Goal: Task Accomplishment & Management: Complete application form

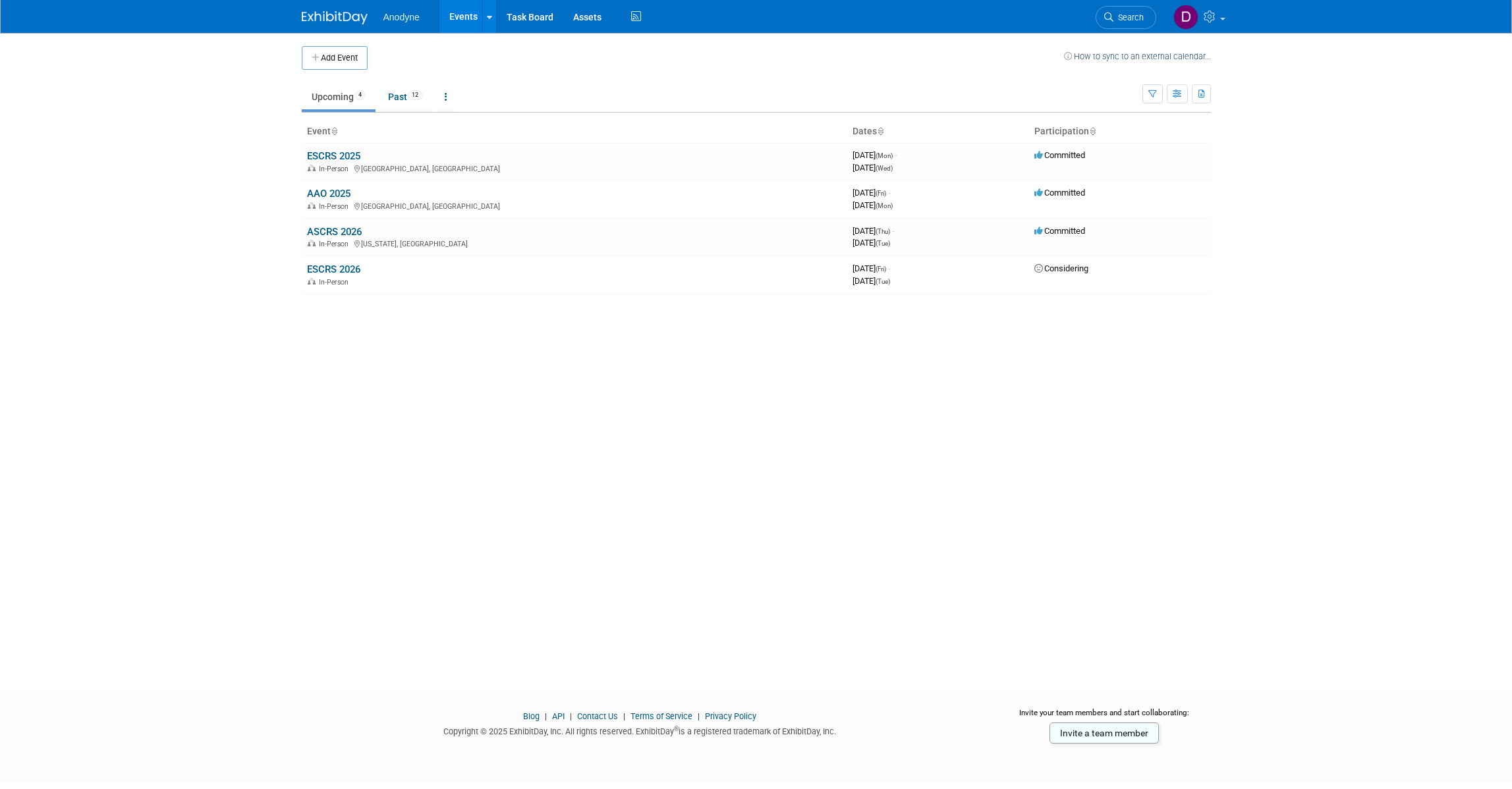
click at [359, 152] on link "ESCRS 2025" at bounding box center [333, 156] width 53 height 12
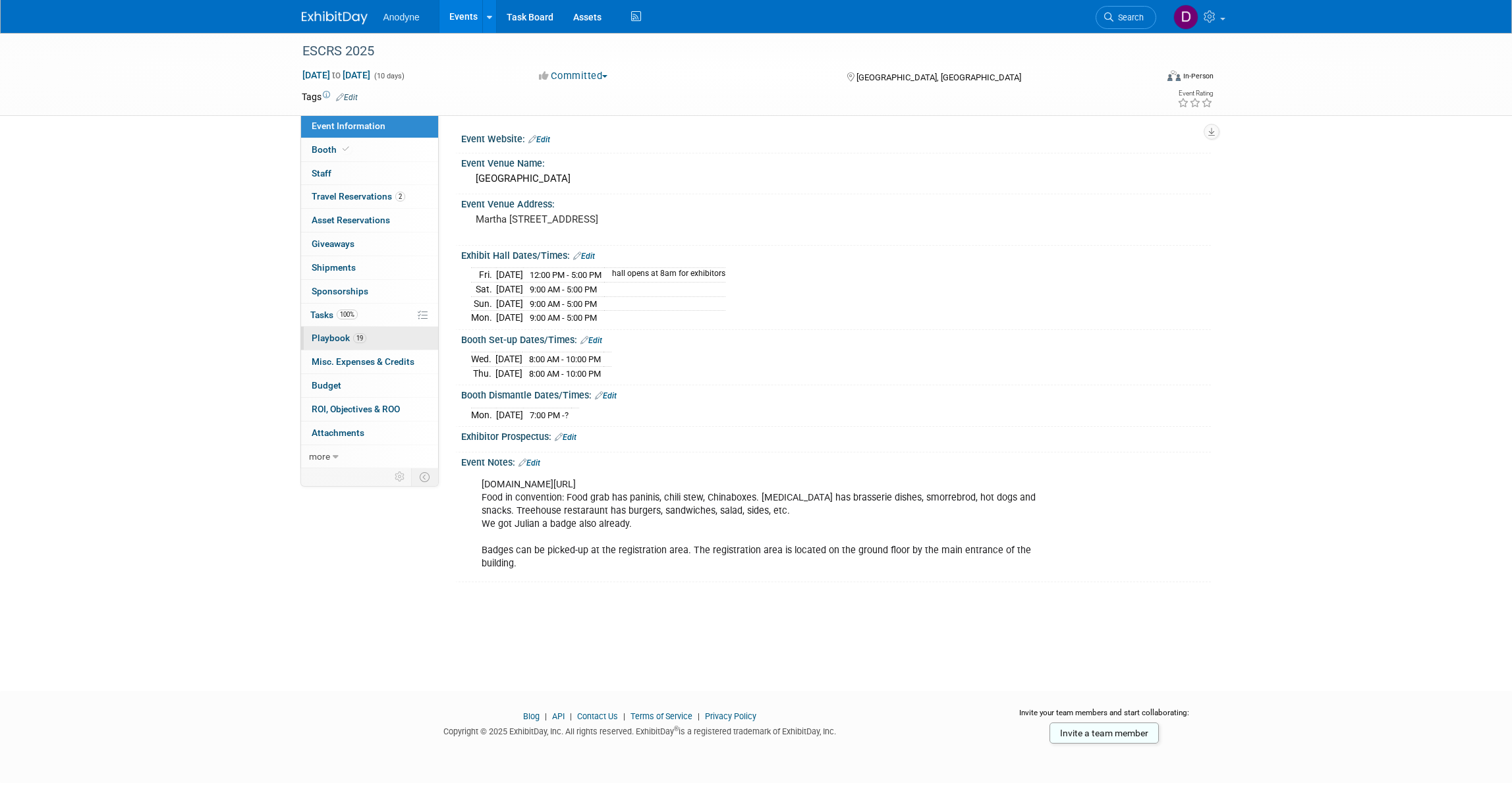
click at [381, 333] on link "19 Playbook 19" at bounding box center [369, 337] width 137 height 23
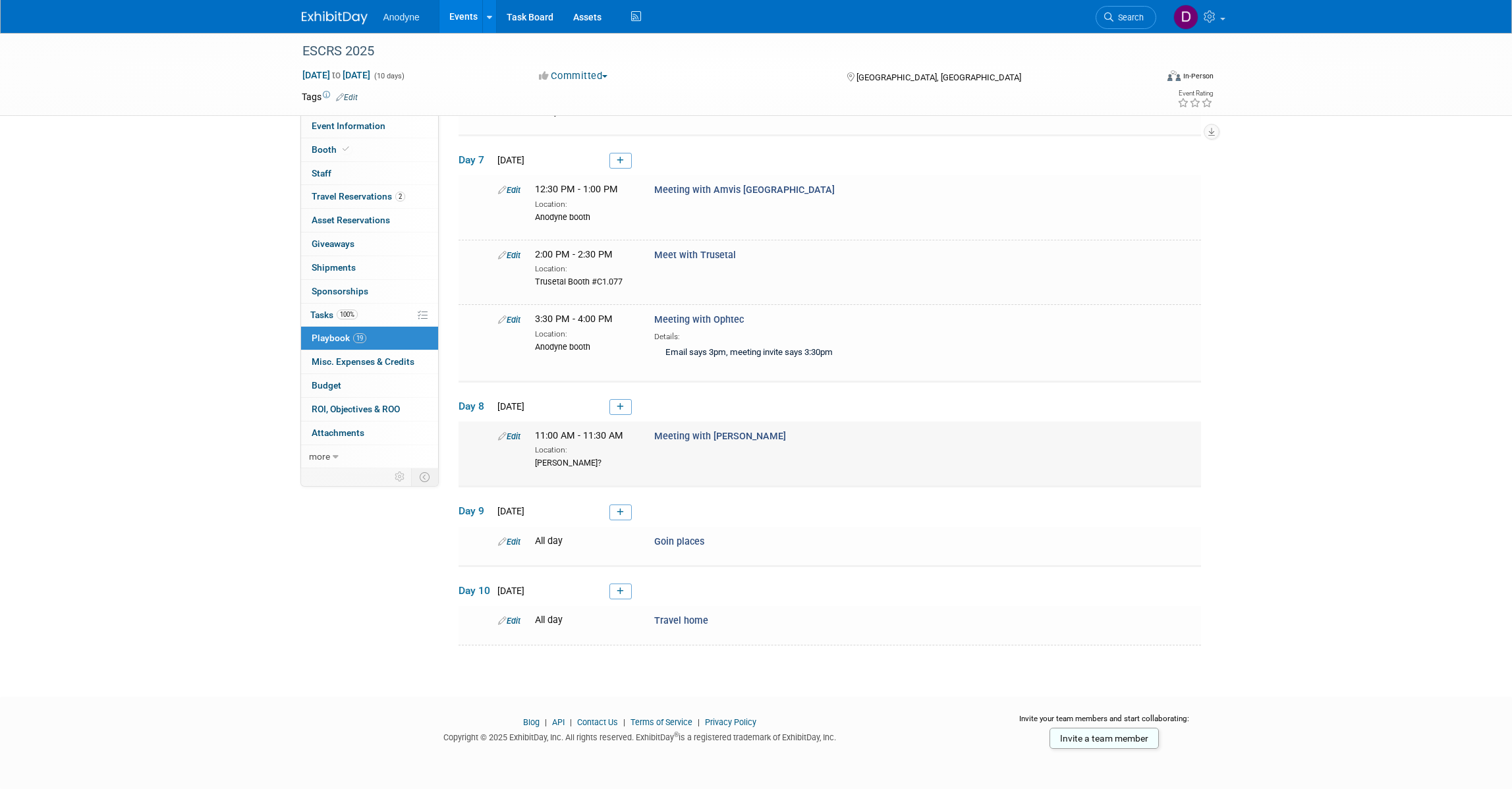
scroll to position [1226, 0]
click at [621, 165] on icon at bounding box center [620, 161] width 7 height 7
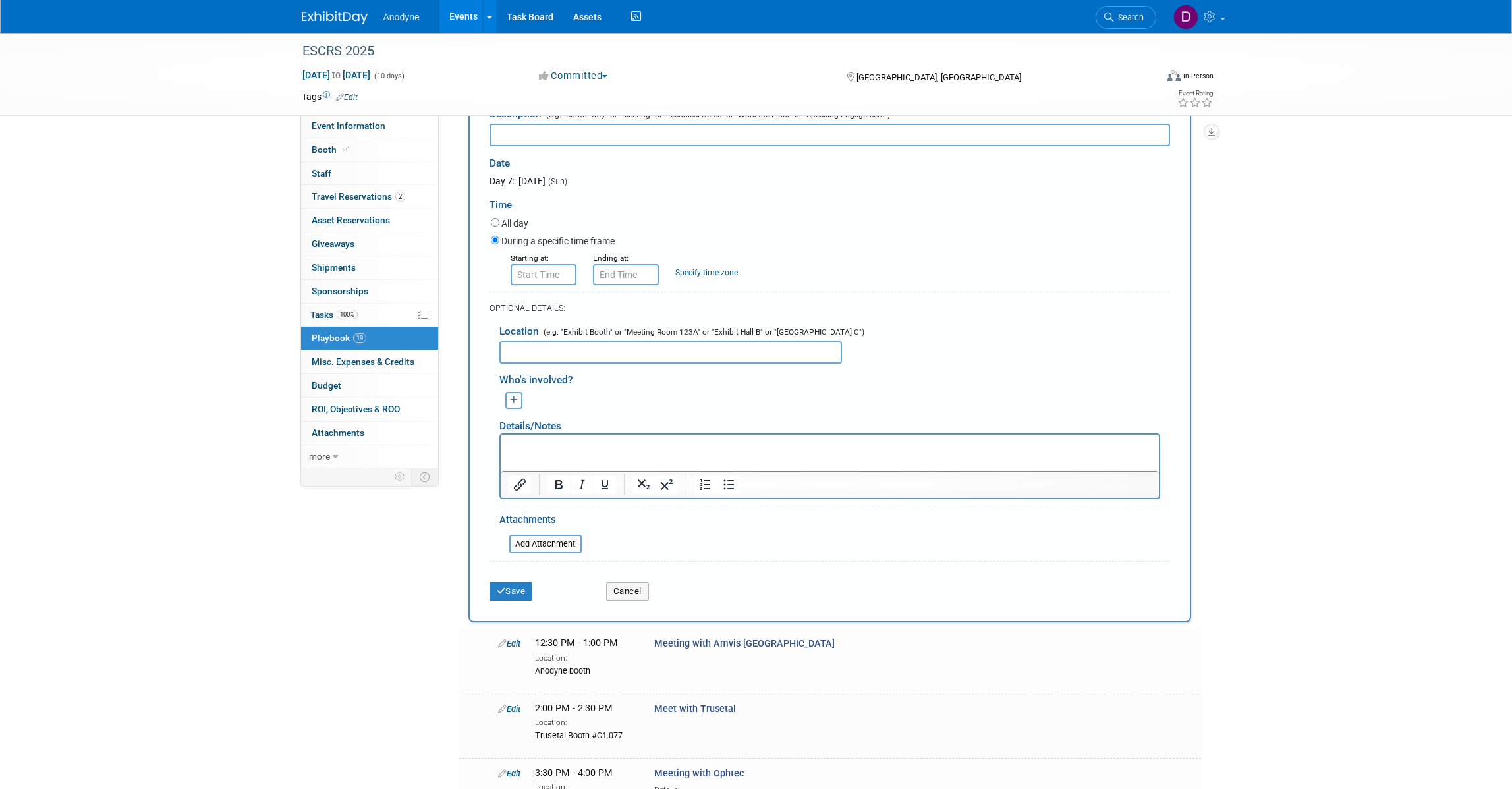
scroll to position [0, 0]
type input "Meeting with [PERSON_NAME]"
click at [556, 364] on input "text" at bounding box center [670, 352] width 342 height 22
paste input "C1.026"
type input "[PERSON_NAME] C1.026"
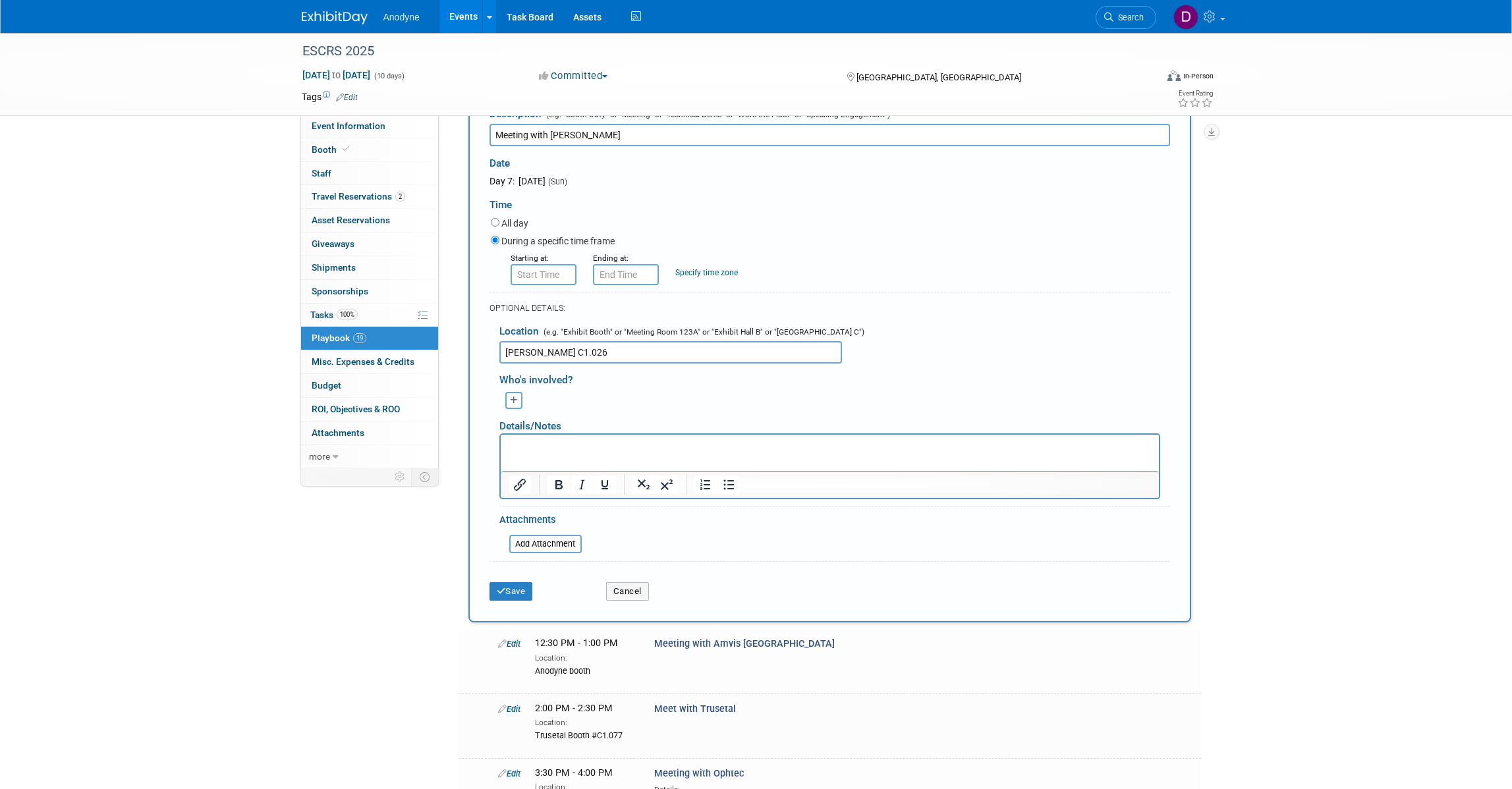
click at [548, 285] on input "text" at bounding box center [543, 275] width 65 height 22
click at [549, 285] on input "8:00 AM" at bounding box center [543, 275] width 65 height 22
click at [547, 347] on span "08" at bounding box center [540, 334] width 25 height 23
click at [666, 324] on td "03" at bounding box center [661, 307] width 42 height 36
click at [644, 346] on button "AM" at bounding box center [655, 335] width 23 height 22
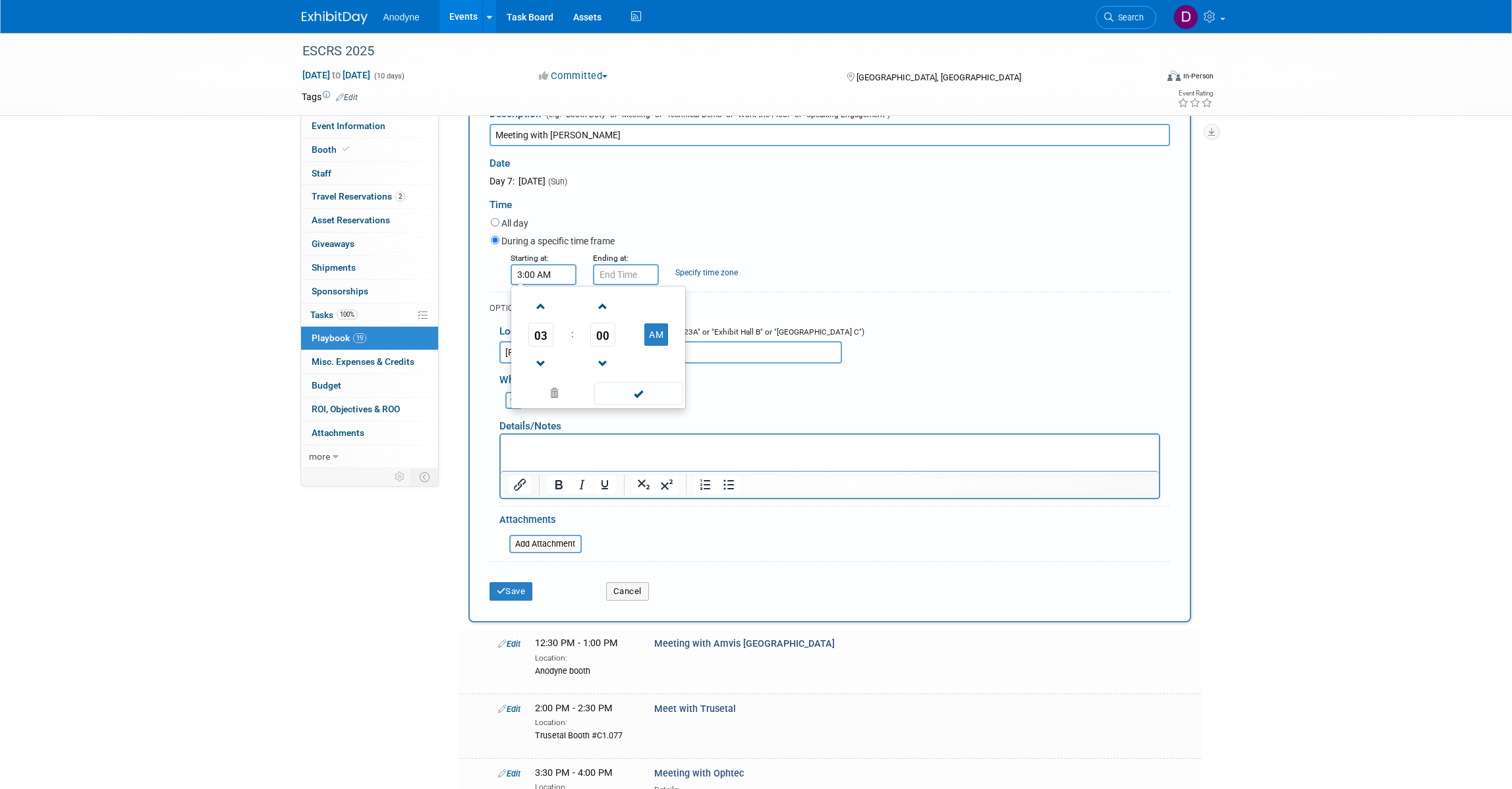
type input "3:00 PM"
click at [623, 405] on span at bounding box center [639, 394] width 89 height 23
drag, startPoint x: 610, startPoint y: 366, endPoint x: 619, endPoint y: 373, distance: 11.4
click at [611, 366] on form "Description (e.g. "Booth Duty" or "Meeting" or "Technical Demo" or "Work the Fl…" at bounding box center [830, 354] width 681 height 507
click at [623, 285] on input "3:00 PM" at bounding box center [626, 275] width 65 height 22
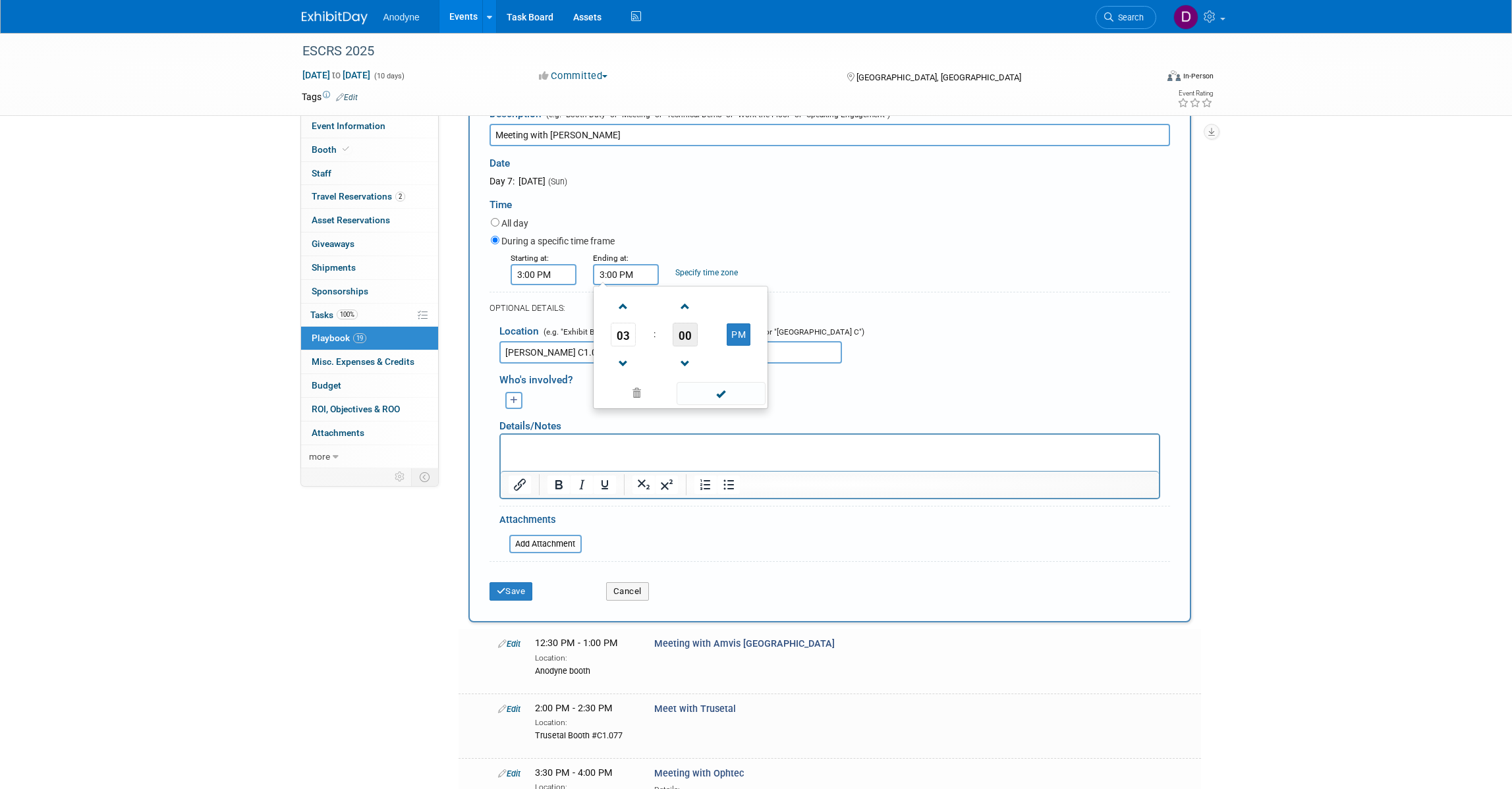
click at [694, 347] on span "00" at bounding box center [684, 334] width 25 height 23
click at [703, 360] on td "30" at bounding box center [701, 342] width 42 height 36
type input "3:30 PM"
drag, startPoint x: 706, startPoint y: 474, endPoint x: 85, endPoint y: 4, distance: 778.8
click at [706, 405] on span at bounding box center [721, 394] width 89 height 23
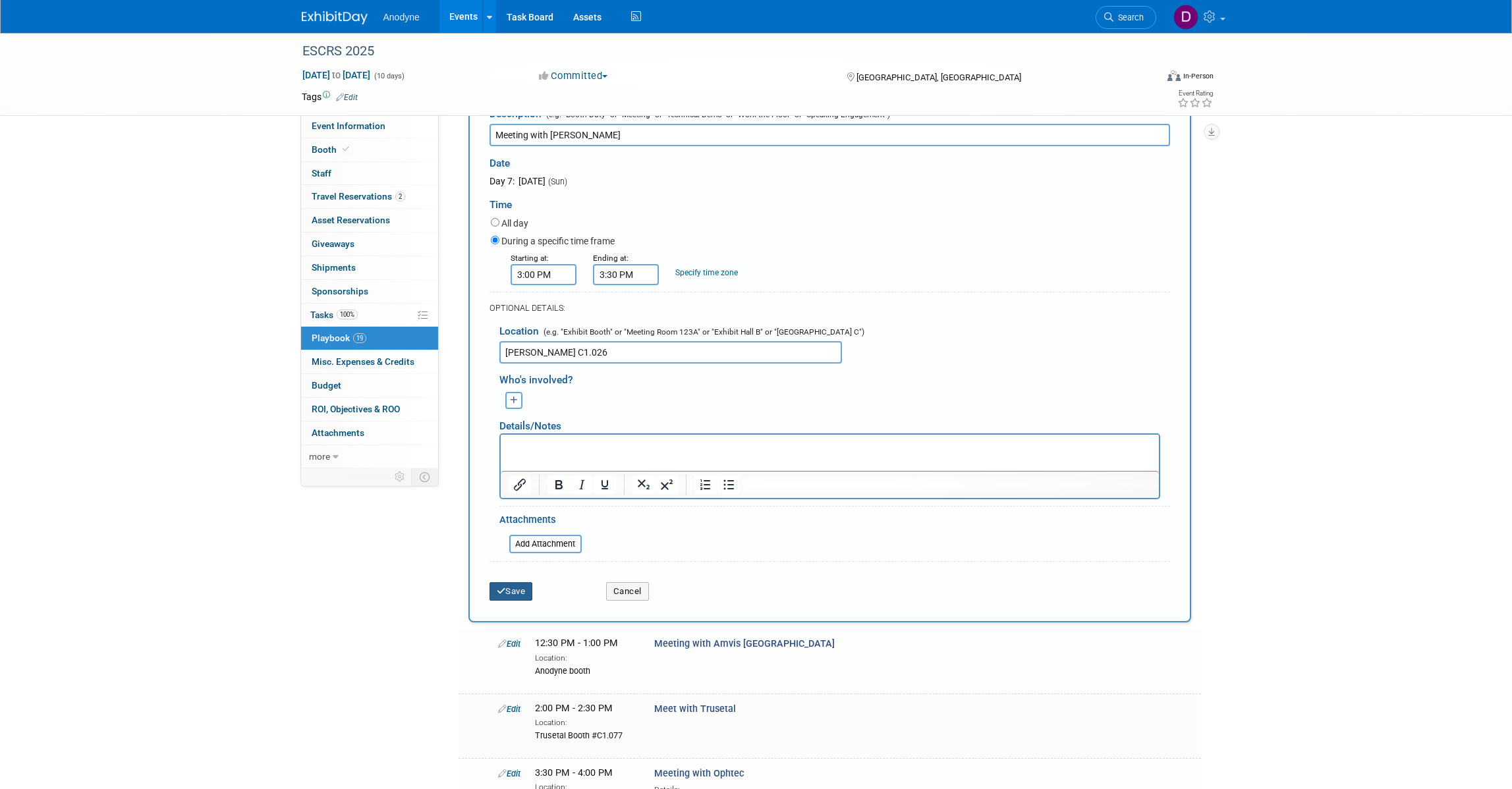
click at [505, 601] on button "Save" at bounding box center [511, 592] width 44 height 19
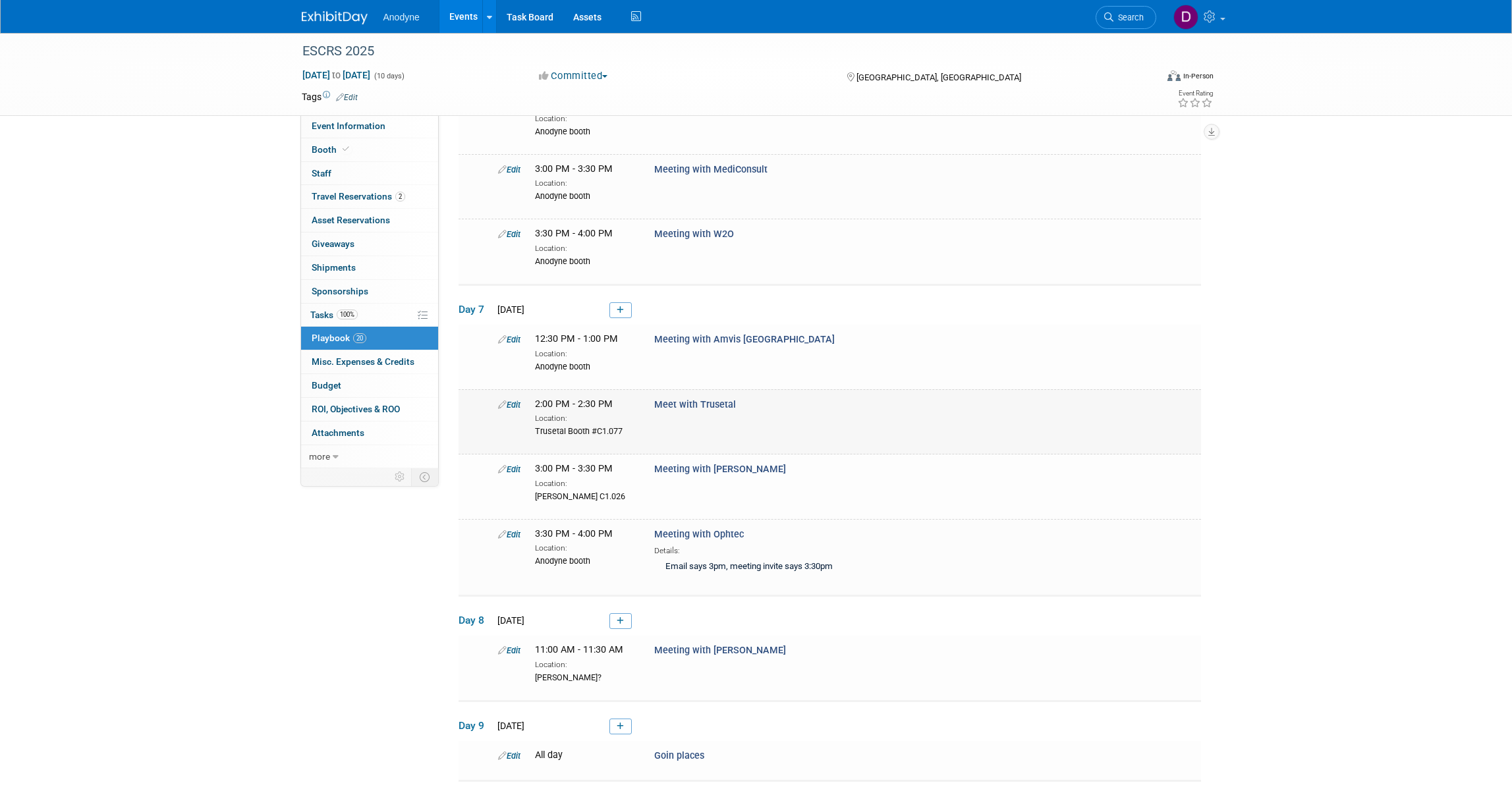
scroll to position [962, 0]
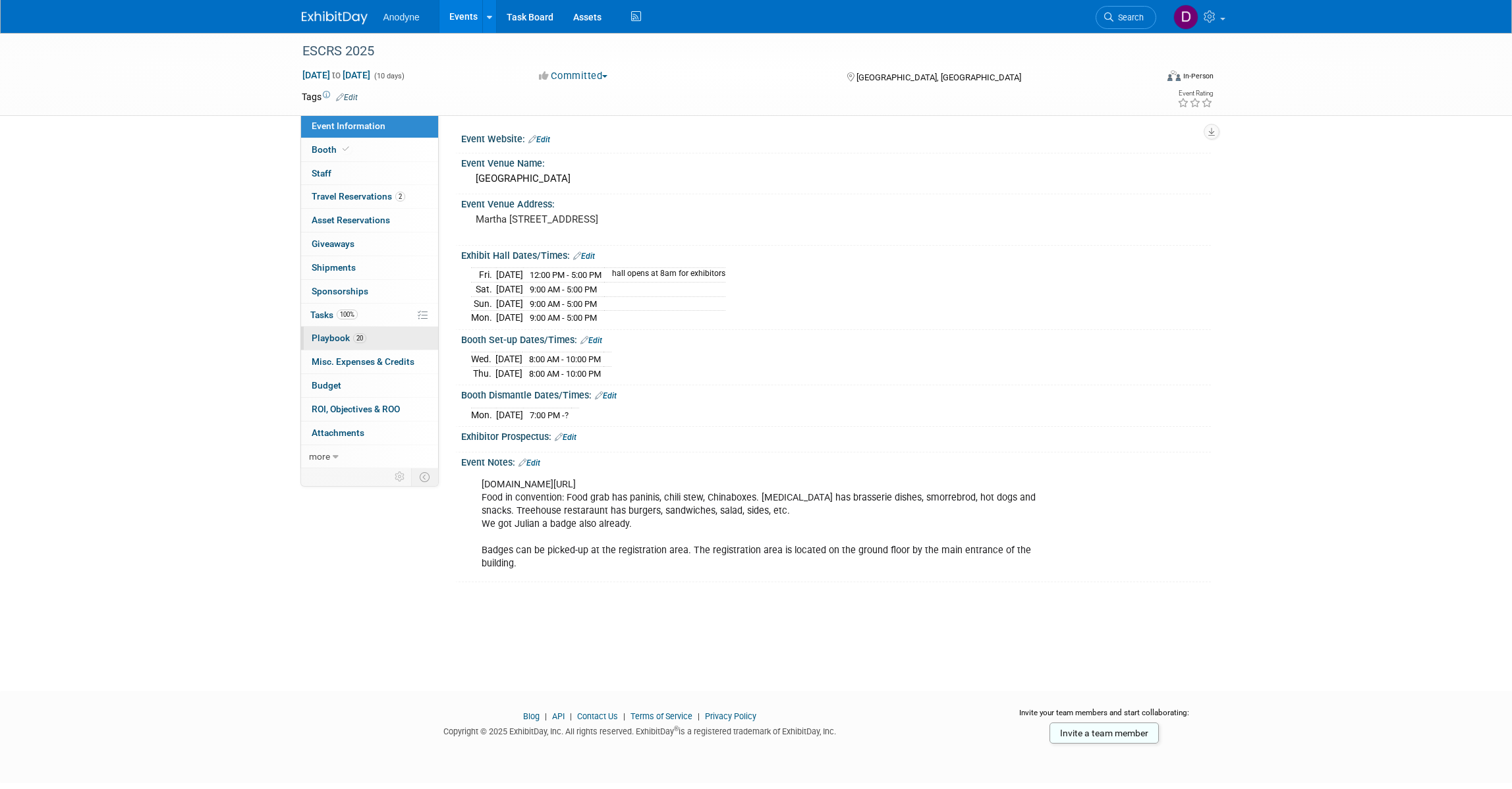
click at [389, 339] on link "20 Playbook 20" at bounding box center [369, 337] width 137 height 23
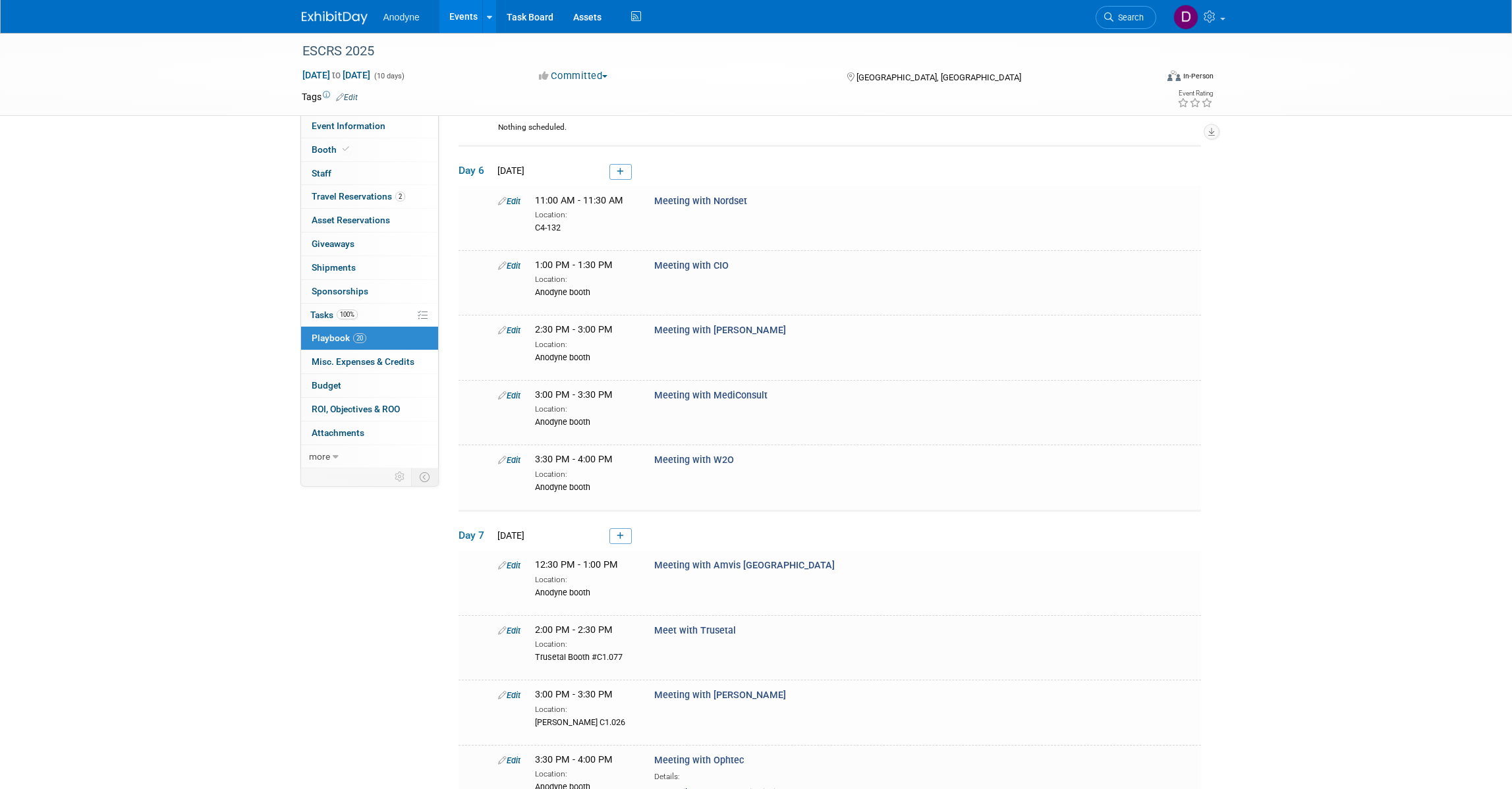
scroll to position [741, 0]
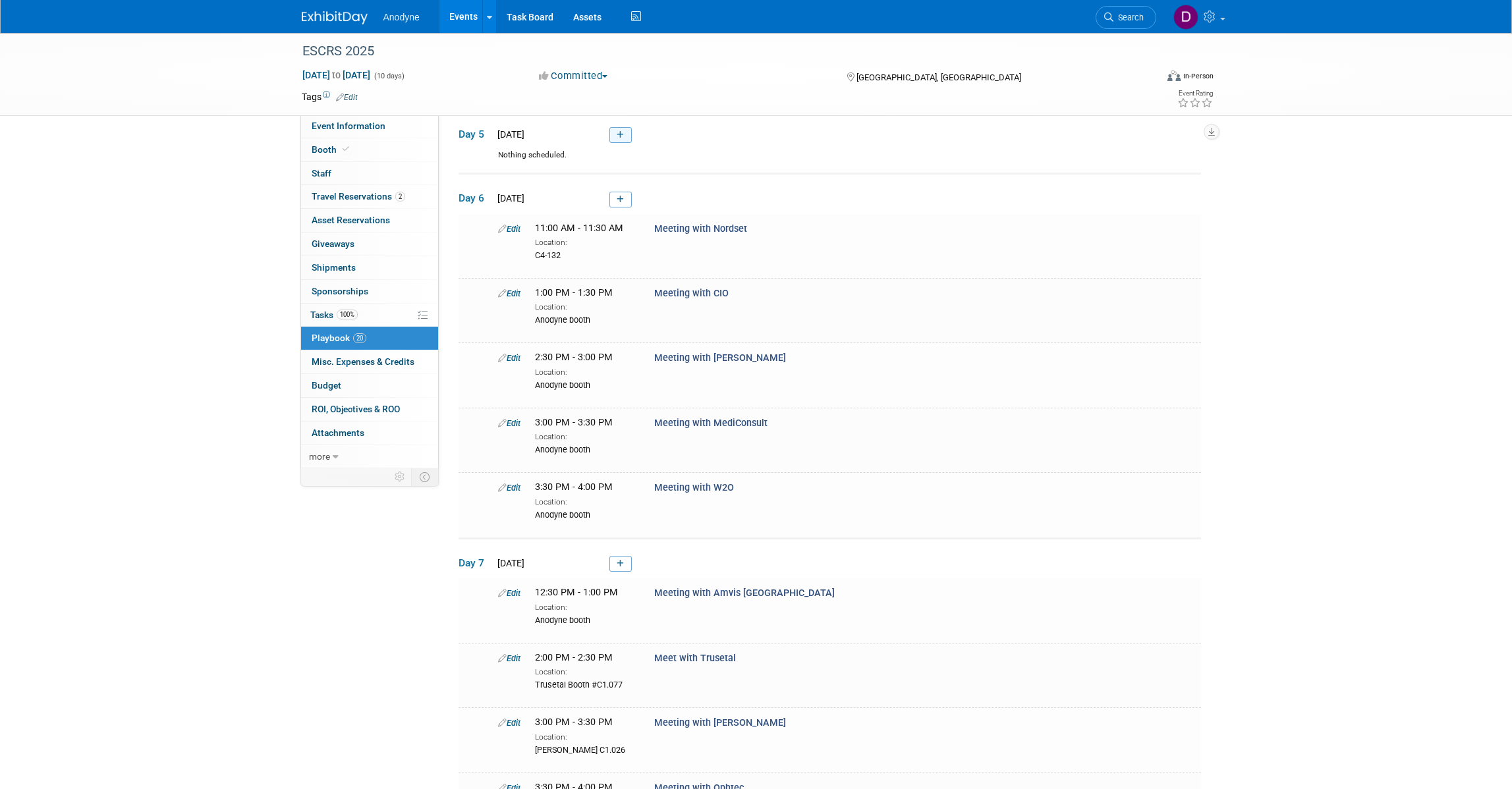
click at [624, 143] on link at bounding box center [621, 135] width 22 height 16
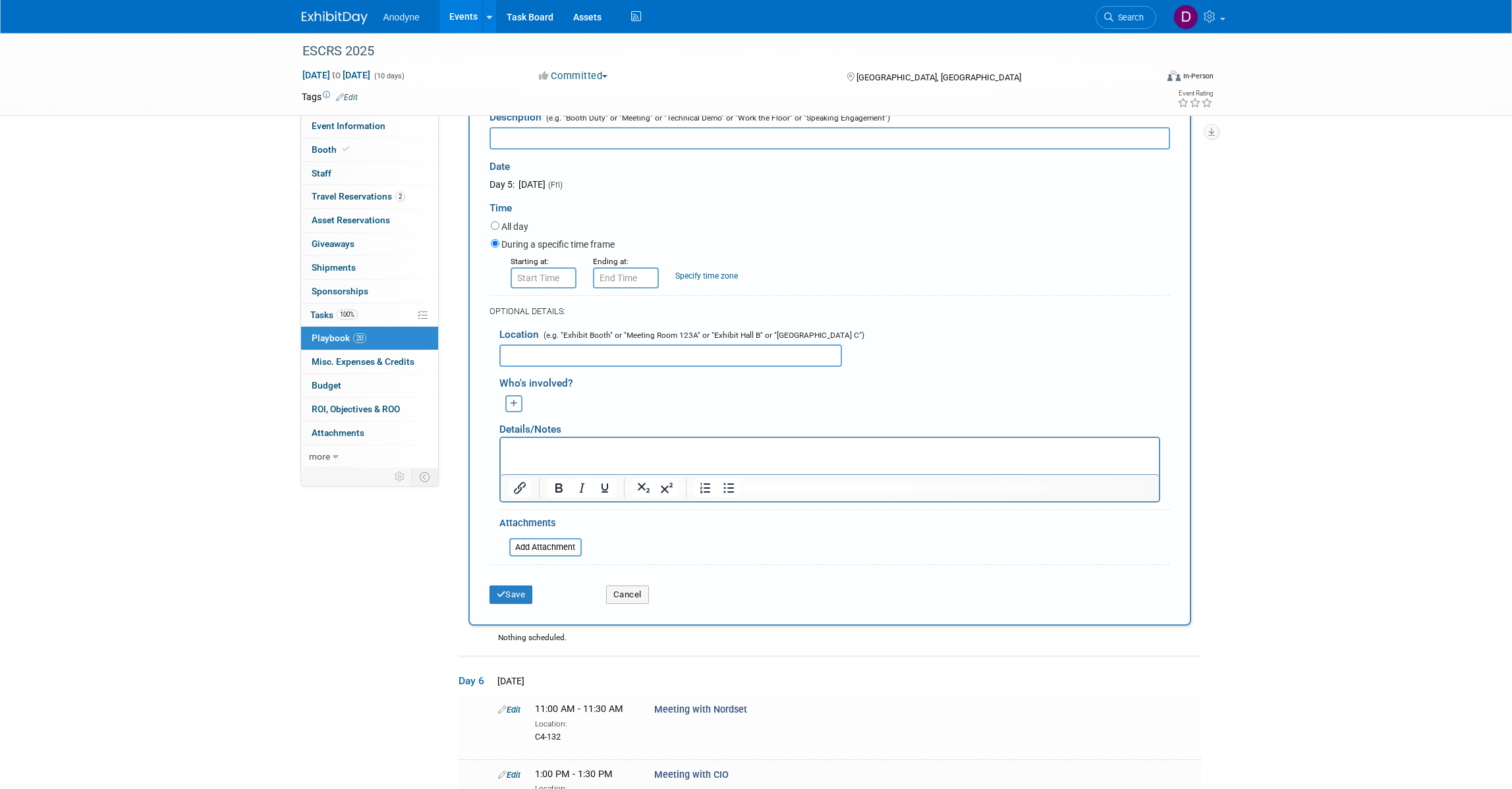
scroll to position [0, 0]
type input "Meeting with Mediconsult"
click at [550, 289] on input "8:00 AM" at bounding box center [543, 278] width 65 height 22
drag, startPoint x: 537, startPoint y: 421, endPoint x: 543, endPoint y: 422, distance: 6.1
click at [536, 349] on span "08" at bounding box center [540, 337] width 25 height 23
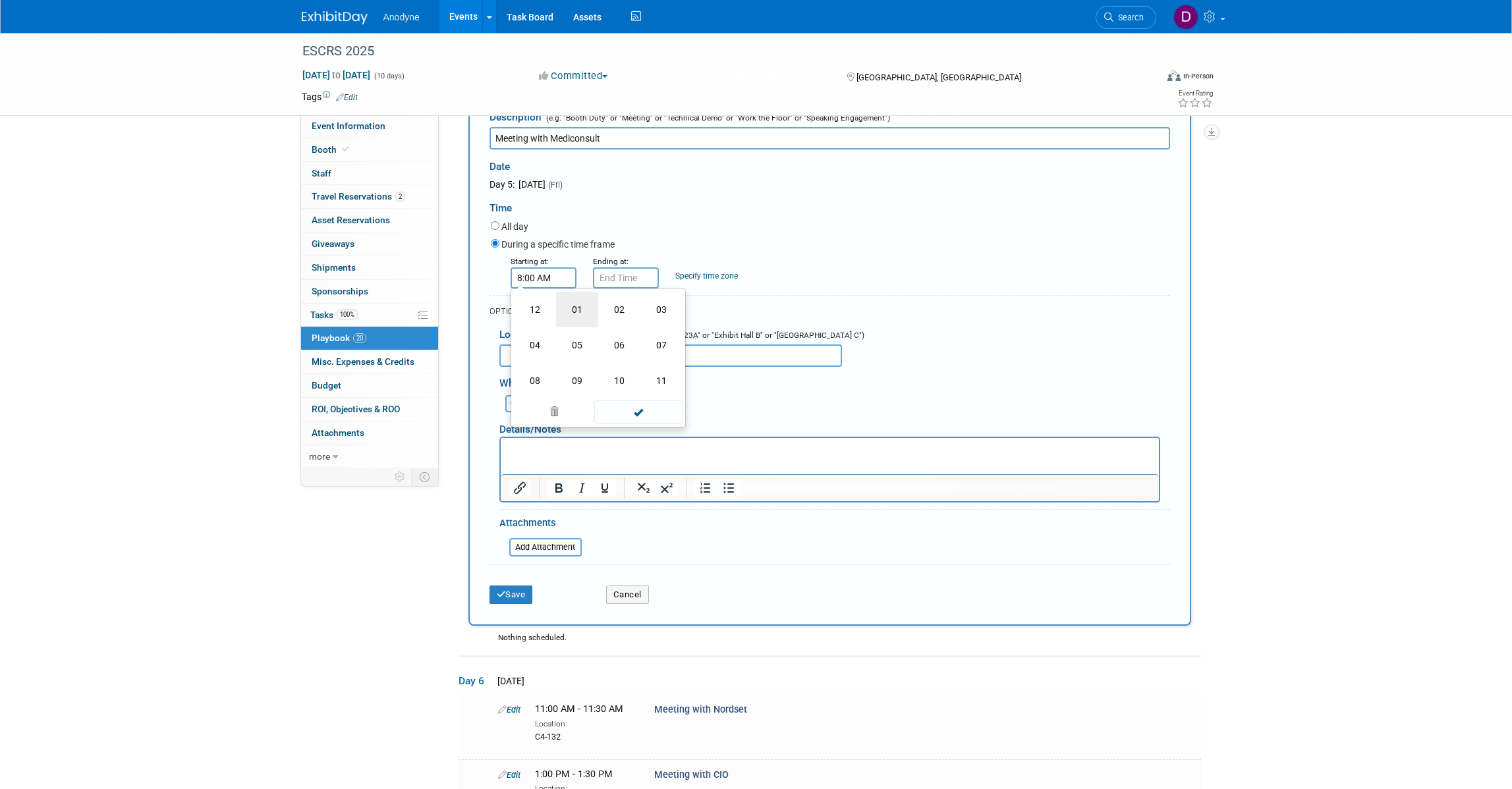
click at [572, 327] on td "01" at bounding box center [577, 309] width 42 height 36
click at [610, 349] on span "00" at bounding box center [602, 337] width 25 height 23
drag, startPoint x: 625, startPoint y: 421, endPoint x: 630, endPoint y: 459, distance: 38.3
click at [625, 363] on td "30" at bounding box center [619, 345] width 42 height 36
click at [648, 349] on button "AM" at bounding box center [655, 337] width 23 height 22
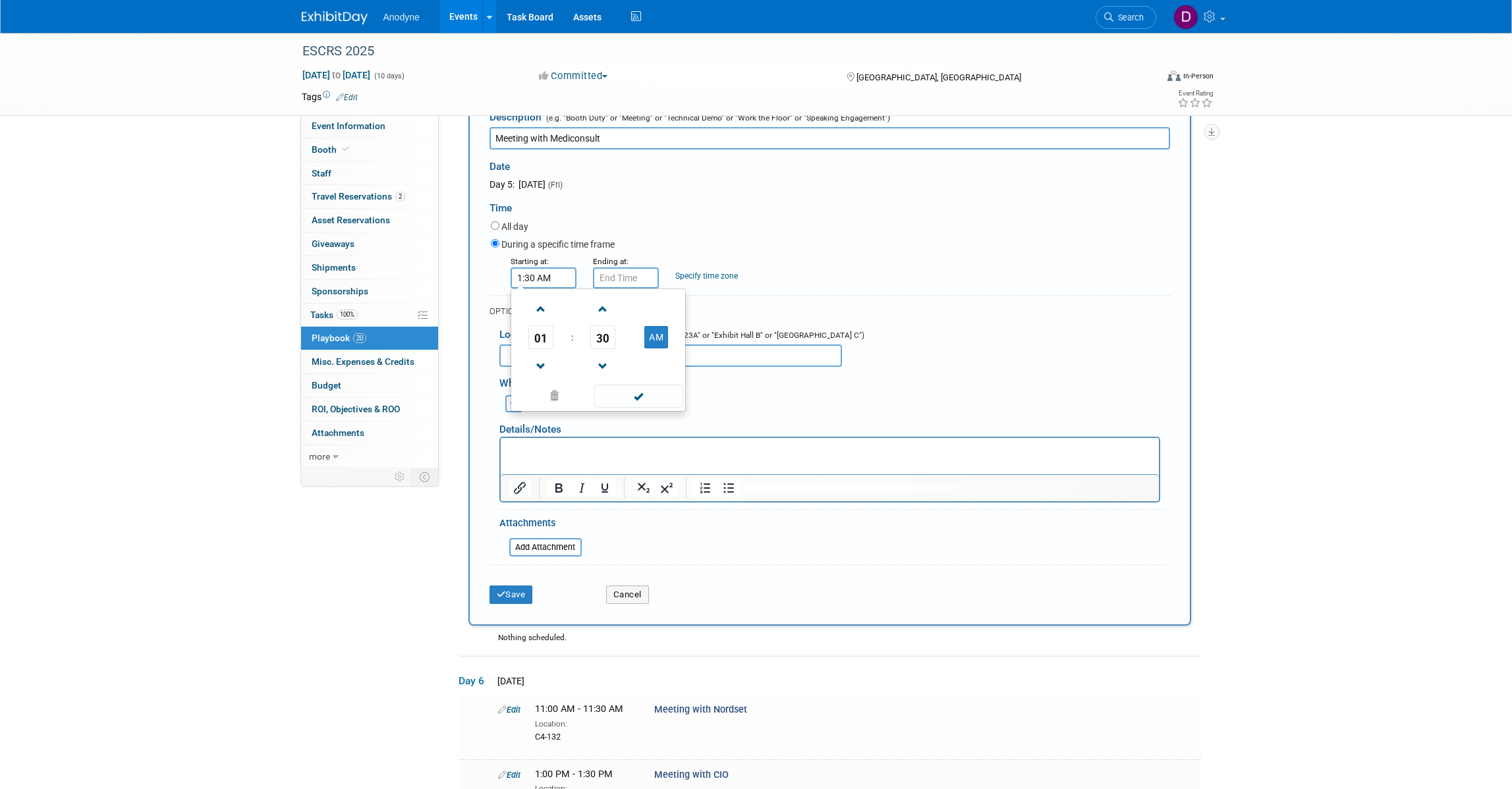
type input "1:30 PM"
click at [641, 408] on span at bounding box center [639, 395] width 89 height 23
click at [616, 289] on input "1:30 PM" at bounding box center [626, 278] width 65 height 22
click at [626, 349] on span "01" at bounding box center [623, 337] width 25 height 23
click at [683, 327] on td "02" at bounding box center [701, 309] width 42 height 36
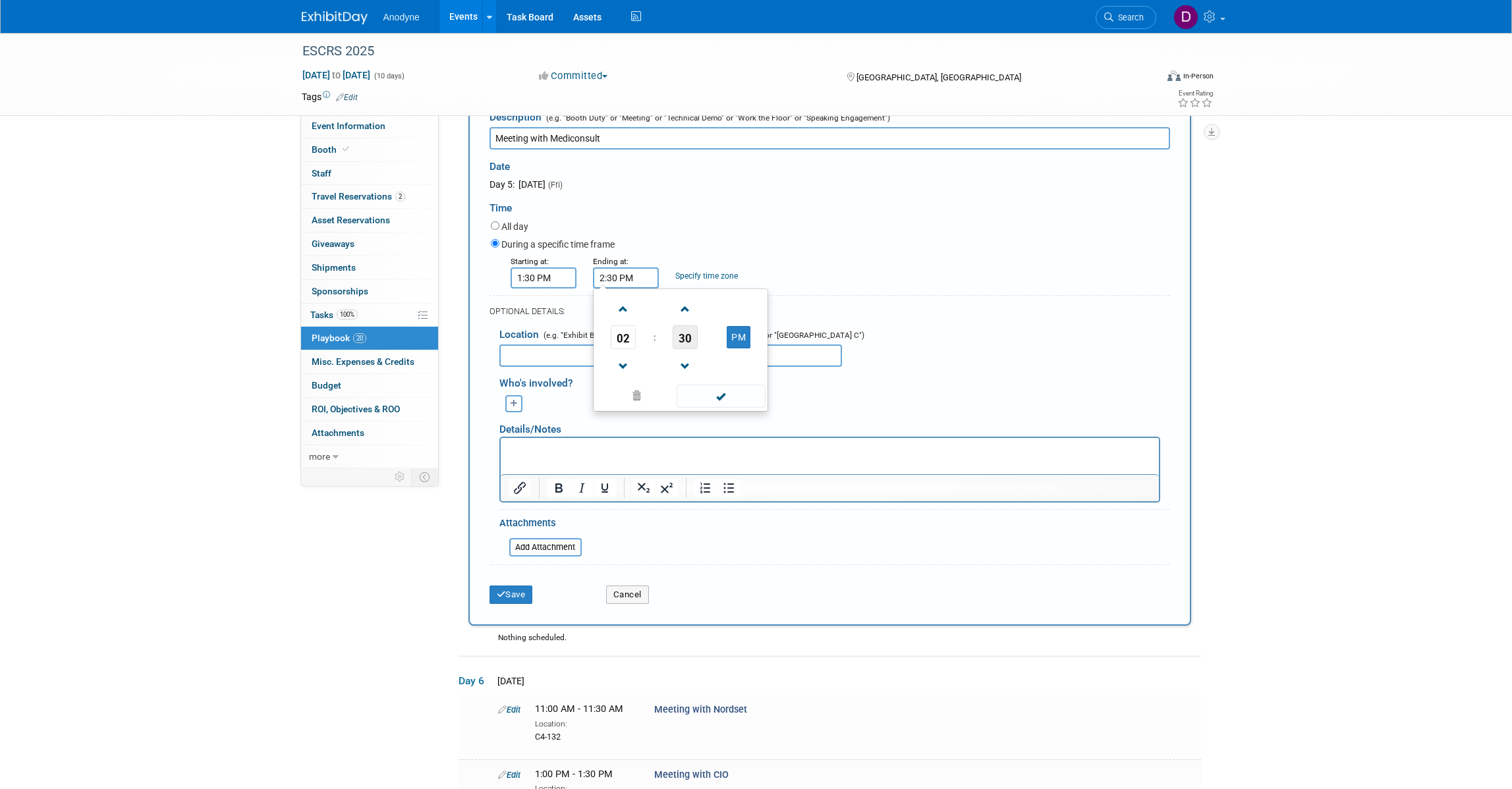
click at [686, 349] on span "30" at bounding box center [684, 337] width 25 height 23
click at [614, 327] on td "00" at bounding box center [617, 309] width 42 height 36
type input "2:00 PM"
click at [703, 382] on td at bounding box center [685, 366] width 54 height 34
click at [710, 408] on span at bounding box center [721, 395] width 89 height 23
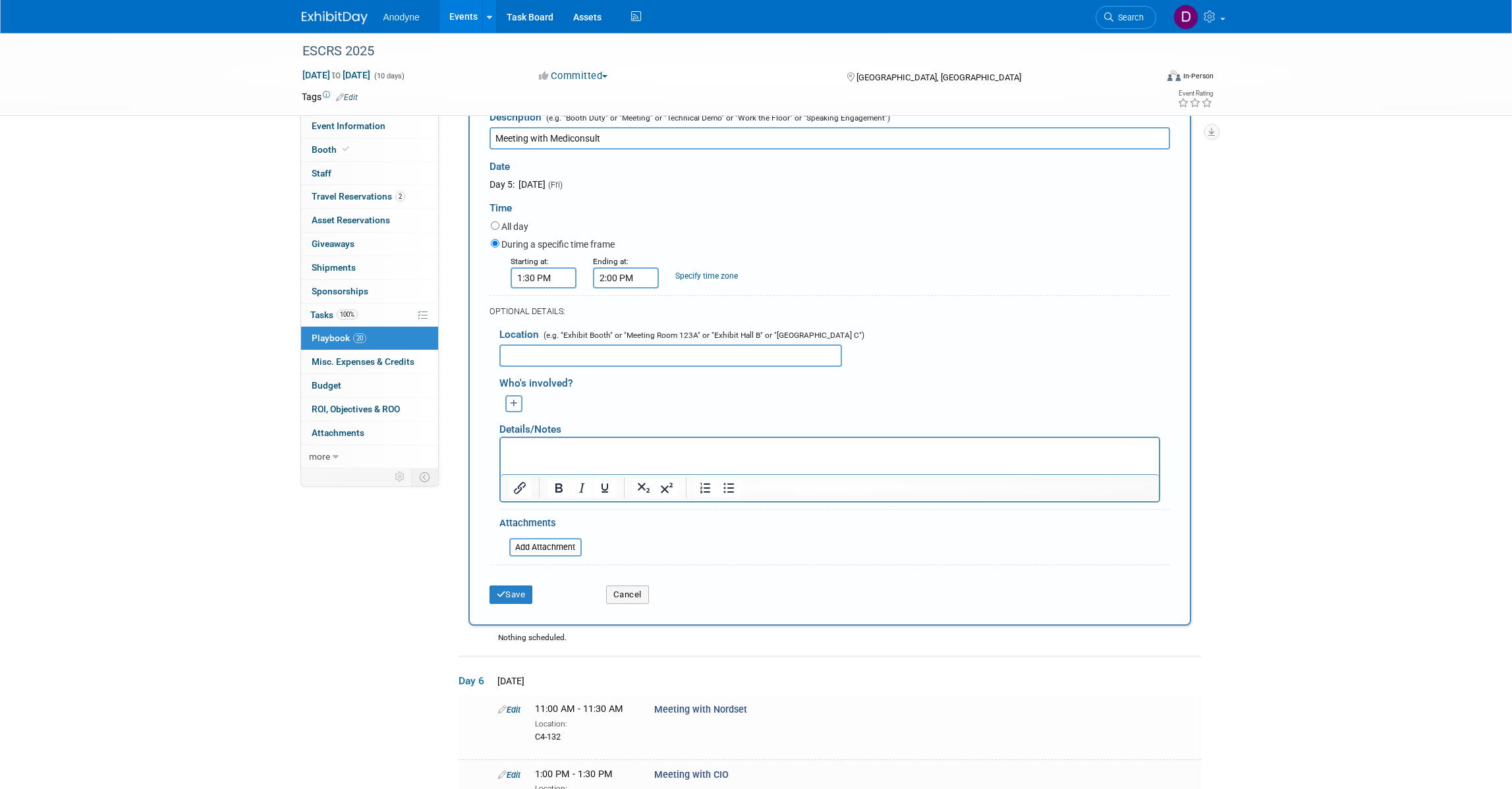
click at [538, 366] on input "text" at bounding box center [670, 355] width 342 height 22
type input "Anodyne booth"
click at [521, 604] on button "Save" at bounding box center [511, 595] width 44 height 19
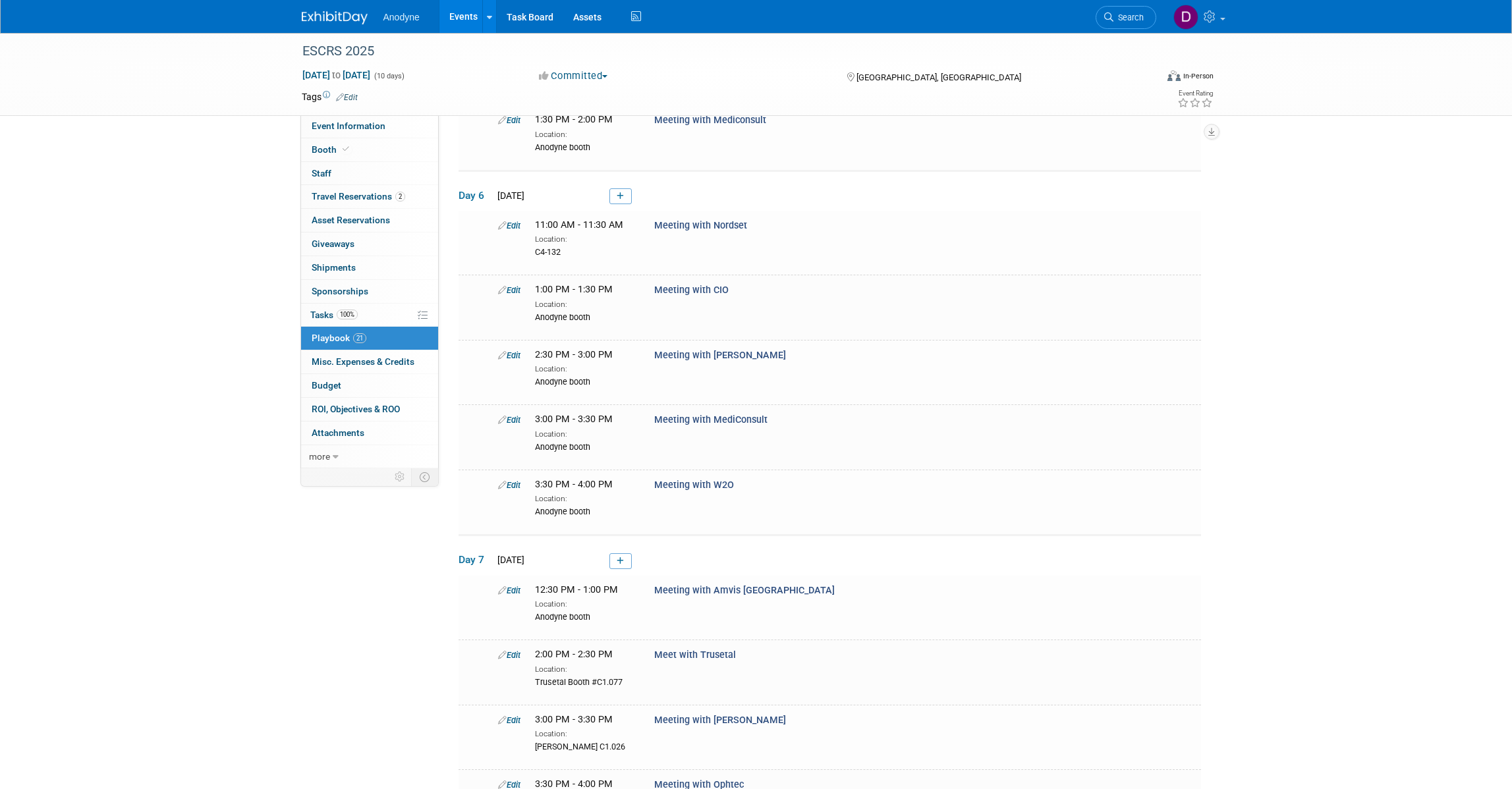
scroll to position [755, 0]
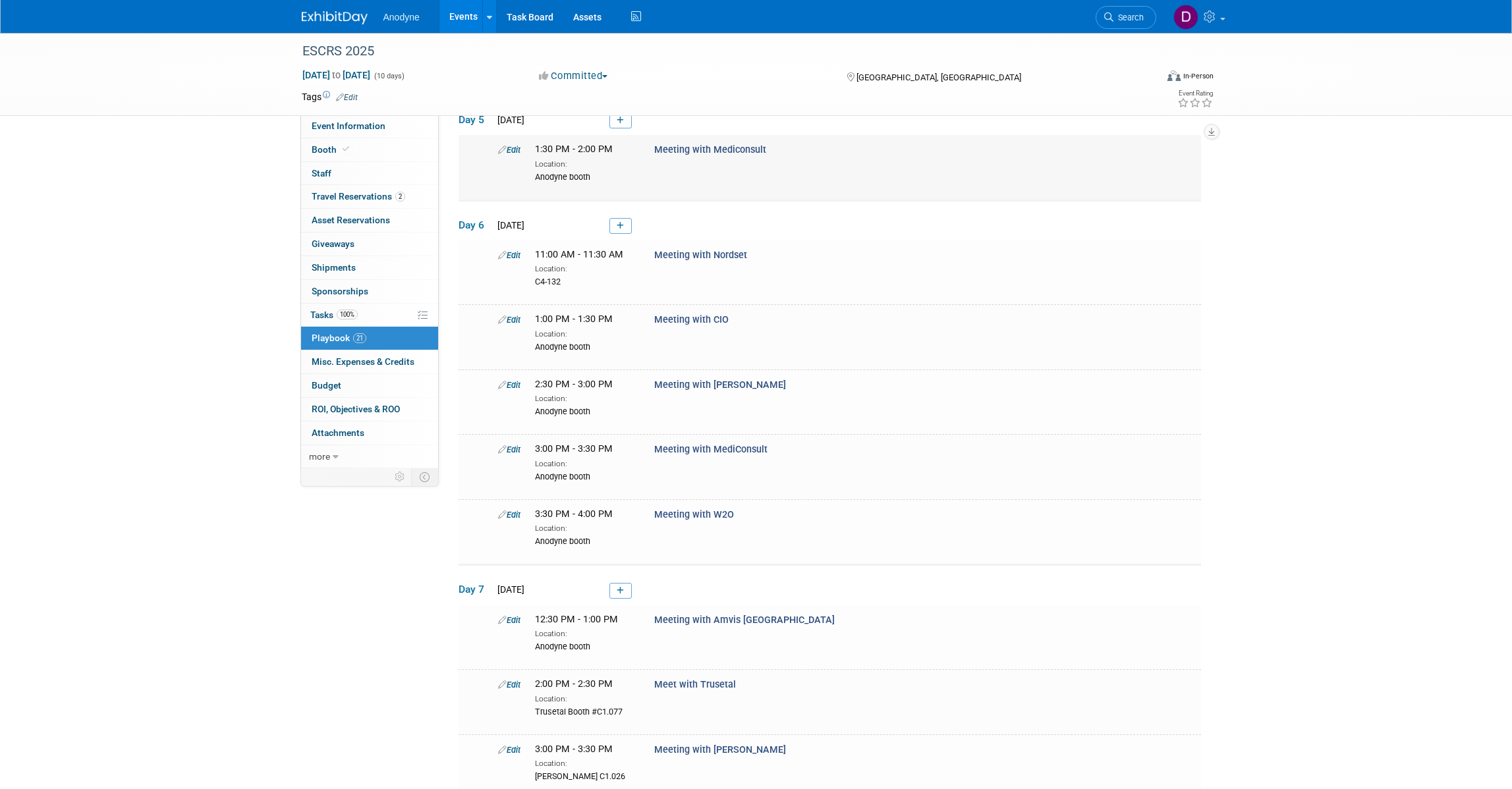
click at [514, 155] on link "Edit" at bounding box center [510, 150] width 22 height 10
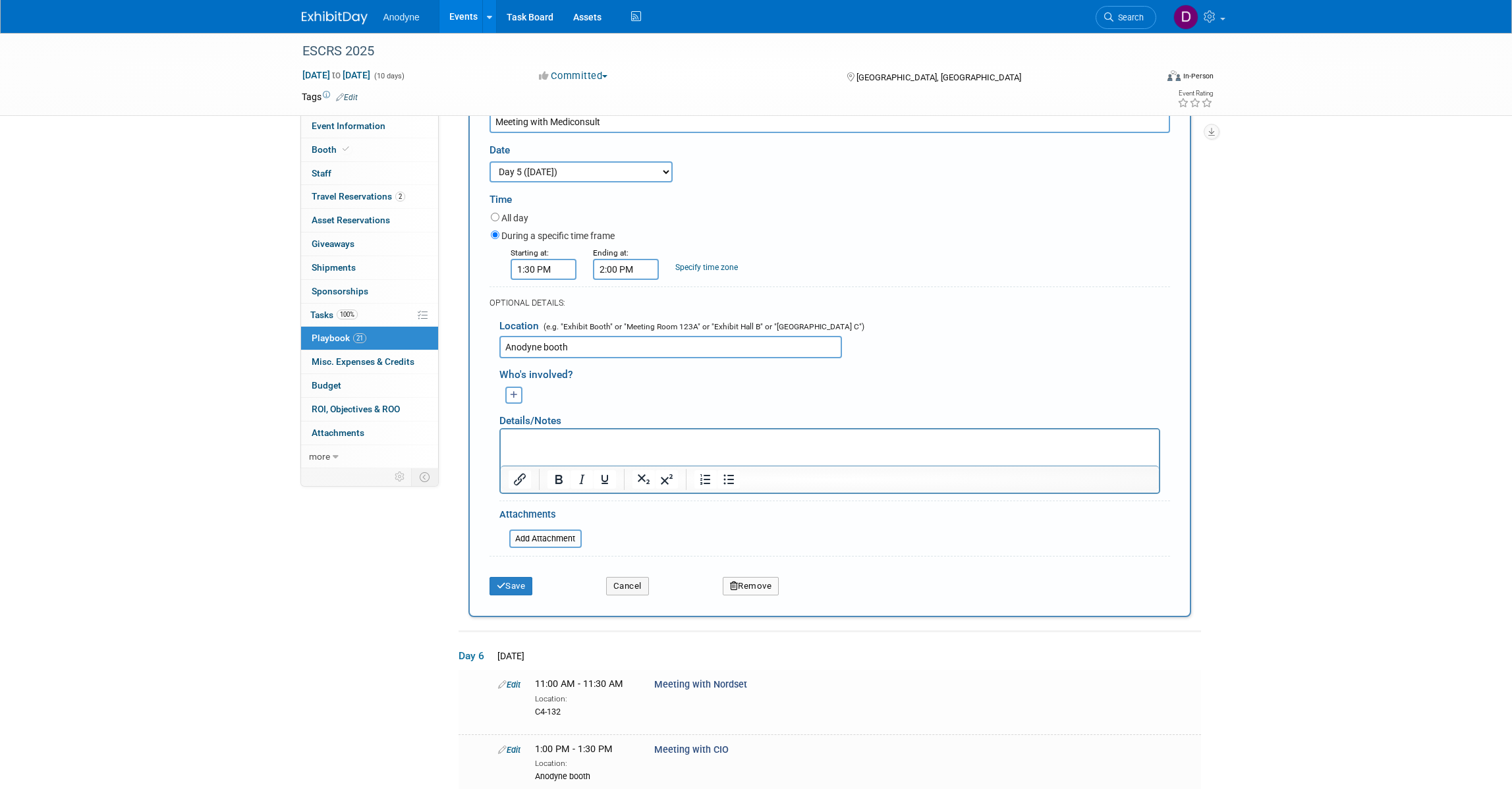
scroll to position [0, 0]
drag, startPoint x: 608, startPoint y: 202, endPoint x: 554, endPoint y: 201, distance: 54.0
click at [554, 133] on input "Meeting with Mediconsult" at bounding box center [830, 122] width 681 height 22
type input "Meeting with MMC"
click at [552, 182] on select "3 days before the event starts (Sep 5, 2025) 2 days before the event starts (Se…" at bounding box center [582, 172] width 183 height 22
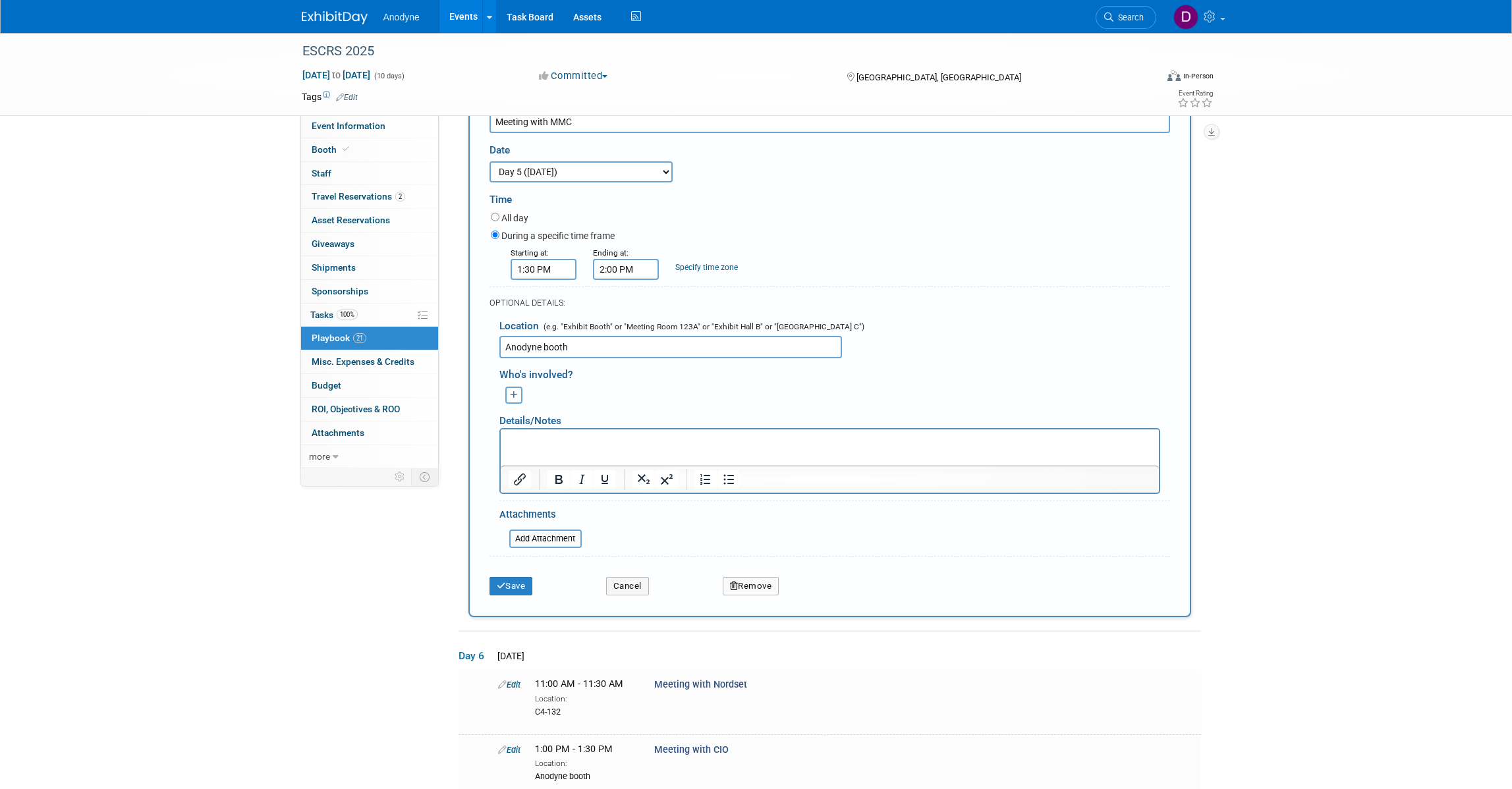
select select "1_6"
click at [490, 182] on select "3 days before the event starts (Sep 5, 2025) 2 days before the event starts (Se…" at bounding box center [582, 172] width 183 height 22
click at [514, 595] on div "Save" at bounding box center [538, 581] width 117 height 27
click at [517, 595] on button "Save" at bounding box center [511, 586] width 44 height 19
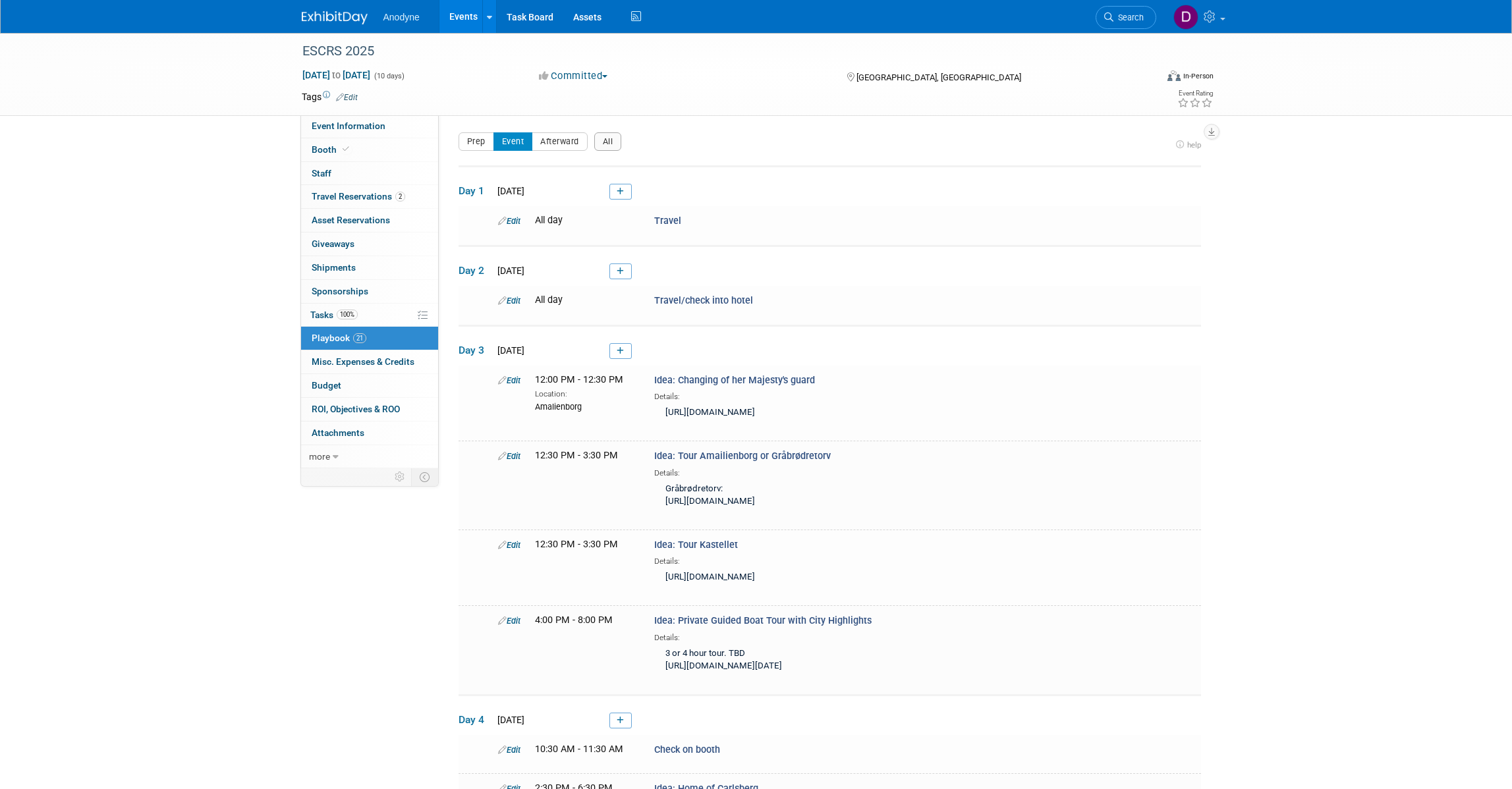
click at [347, 113] on div "ESCRS 2025 Sep 8, 2025 to Sep 17, 2025 (10 days) Sep 8, 2025 to Sep 17, 2025 Co…" at bounding box center [756, 74] width 929 height 82
click at [349, 120] on link "Event Information" at bounding box center [369, 126] width 137 height 23
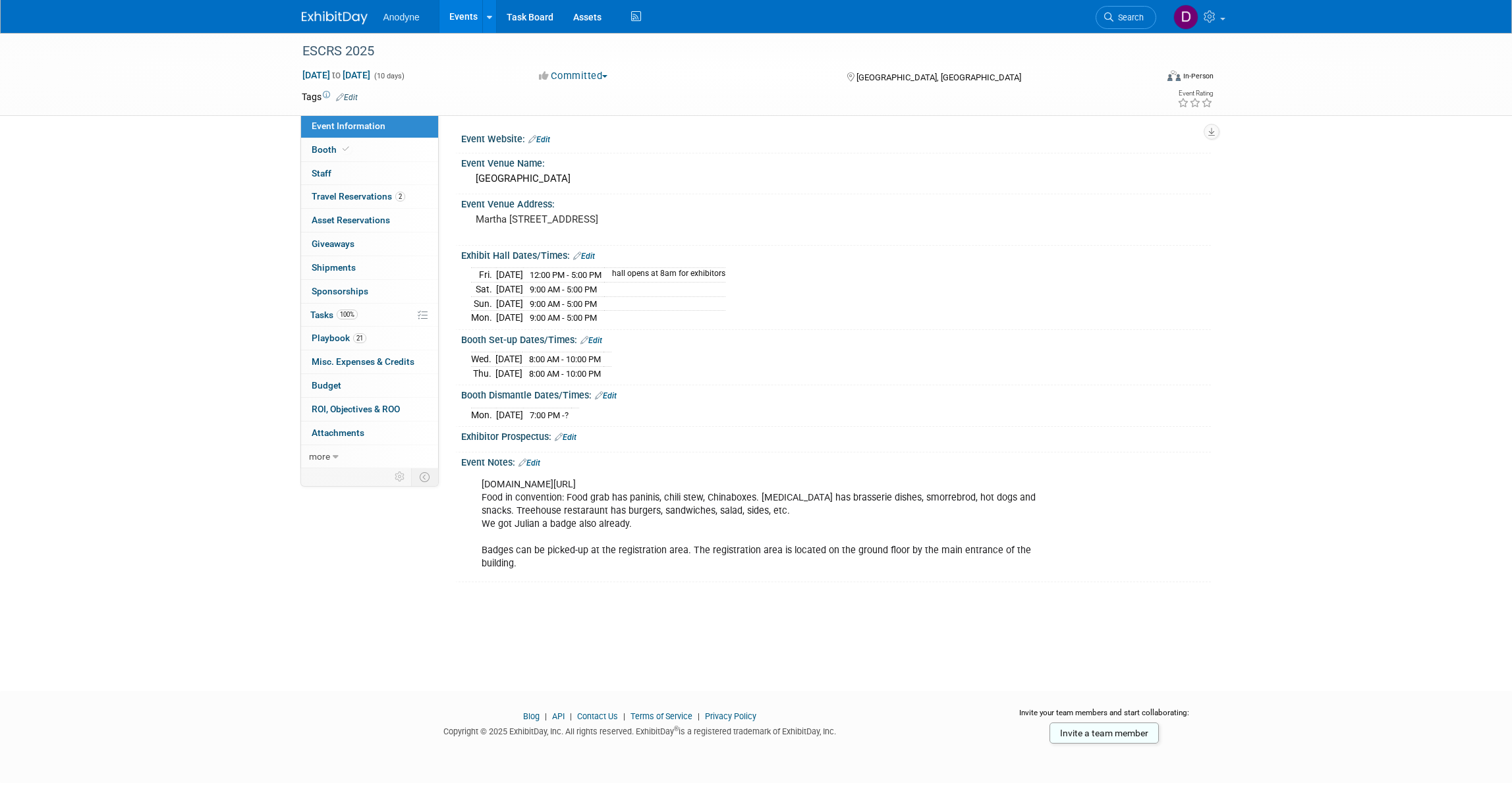
click at [1387, 132] on div "ESCRS 2025 Sep 8, 2025 to Sep 17, 2025 (10 days) Sep 8, 2025 to Sep 17, 2025 Co…" at bounding box center [756, 350] width 1512 height 635
